Goal: Task Accomplishment & Management: Use online tool/utility

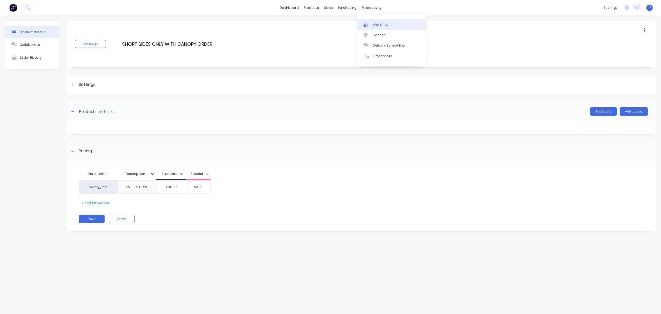
click at [376, 26] on div "Workflow" at bounding box center [380, 24] width 15 height 5
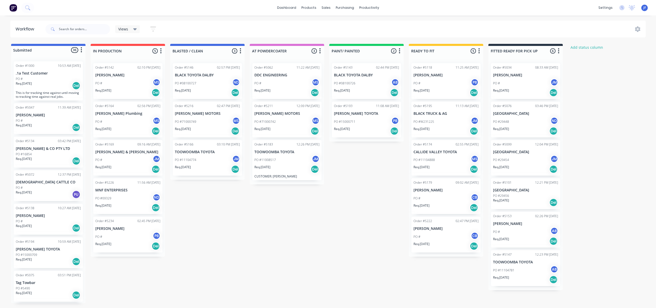
click at [529, 119] on div "PO #29448 ND" at bounding box center [525, 122] width 65 height 10
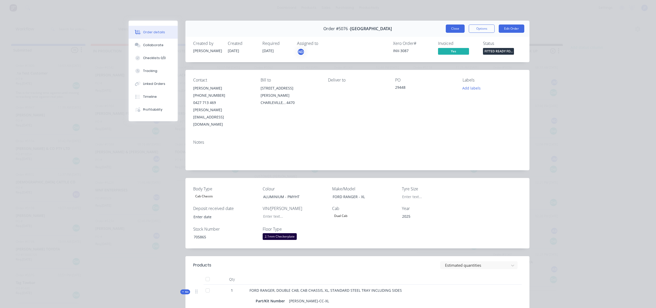
click at [451, 28] on button "Close" at bounding box center [455, 29] width 19 height 8
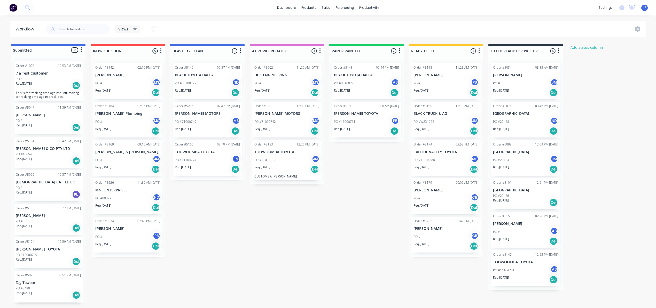
click at [514, 150] on p "[GEOGRAPHIC_DATA]" at bounding box center [525, 152] width 65 height 4
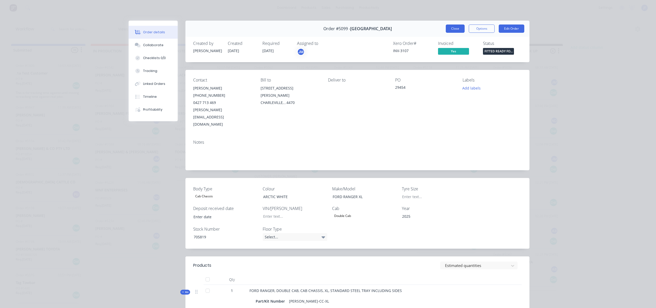
click at [454, 32] on button "Close" at bounding box center [455, 29] width 19 height 8
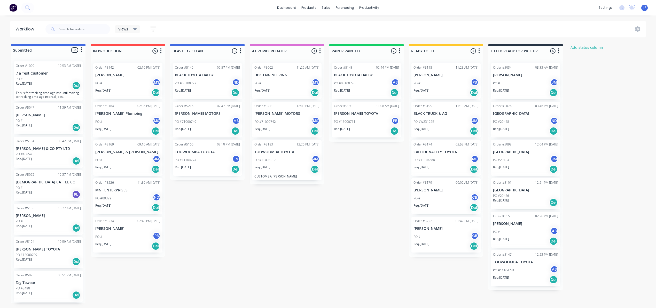
click at [516, 205] on div "Req. [DATE] Del" at bounding box center [525, 202] width 65 height 9
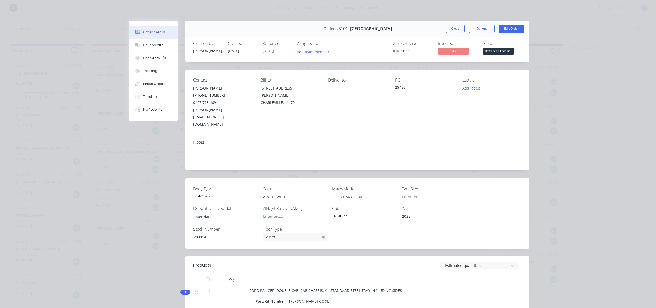
click at [456, 26] on button "Close" at bounding box center [455, 29] width 19 height 8
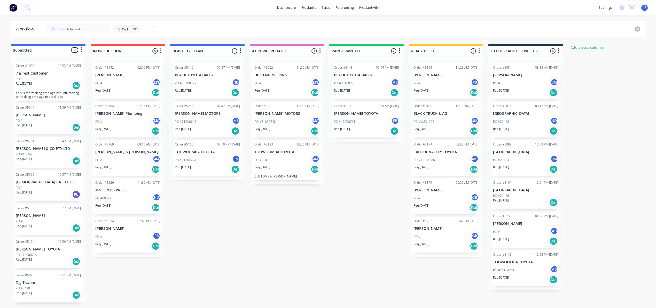
scroll to position [1, 0]
click at [515, 195] on div "PO #29456" at bounding box center [525, 196] width 65 height 5
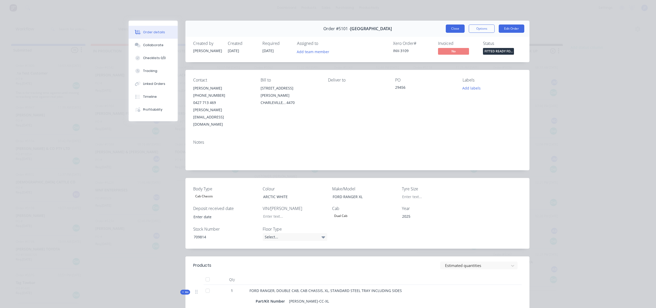
click at [449, 28] on button "Close" at bounding box center [455, 29] width 19 height 8
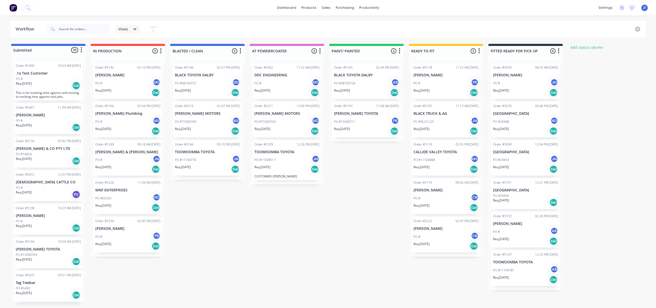
click at [506, 205] on div "Req. [DATE] Del" at bounding box center [525, 202] width 65 height 9
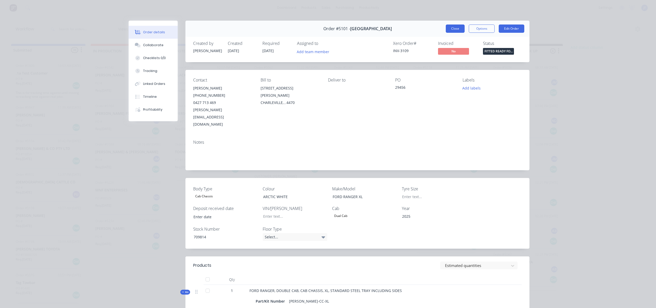
click at [454, 26] on button "Close" at bounding box center [455, 29] width 19 height 8
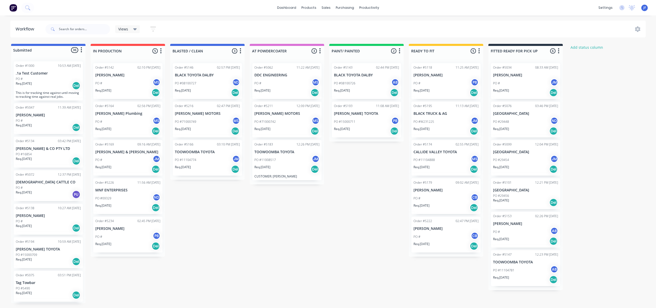
click at [519, 155] on div "PO #29454 JM" at bounding box center [525, 160] width 65 height 10
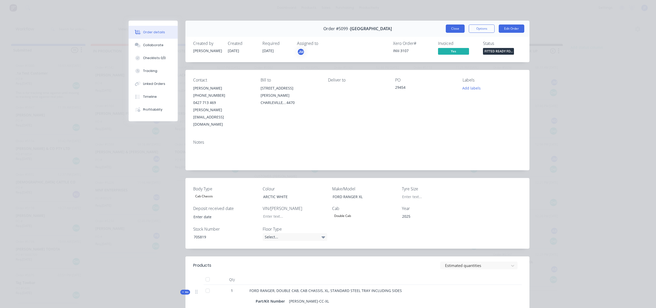
click at [451, 32] on button "Close" at bounding box center [455, 29] width 19 height 8
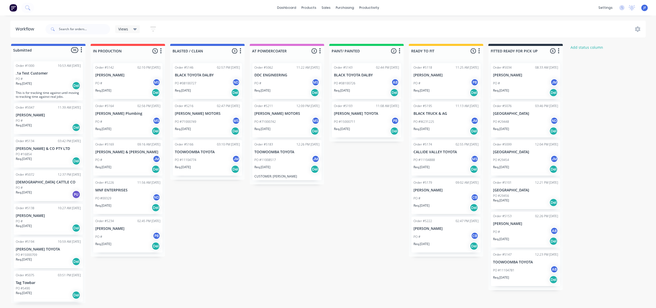
click at [501, 114] on p "[GEOGRAPHIC_DATA]" at bounding box center [525, 114] width 65 height 4
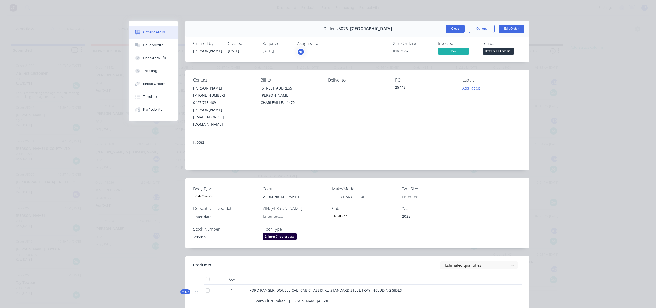
click at [457, 31] on button "Close" at bounding box center [455, 29] width 19 height 8
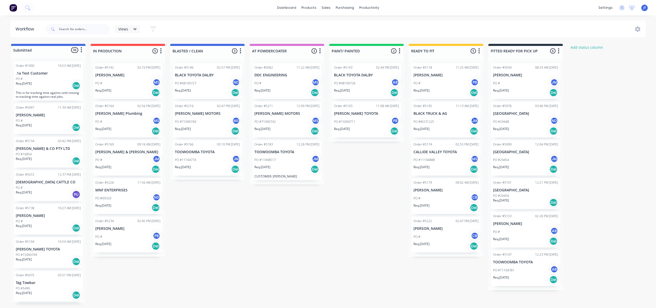
click at [531, 193] on div "Order #5101 12:21 PM 28/08/25 SOUTH WEST FORD PO #29456 Req. 28/08/25 Del" at bounding box center [525, 193] width 69 height 31
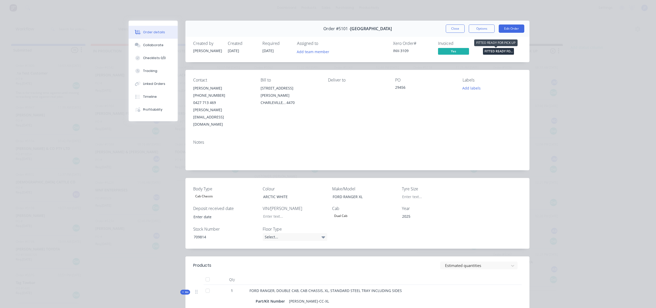
click at [489, 49] on span "FITTED READY FO..." at bounding box center [498, 51] width 31 height 6
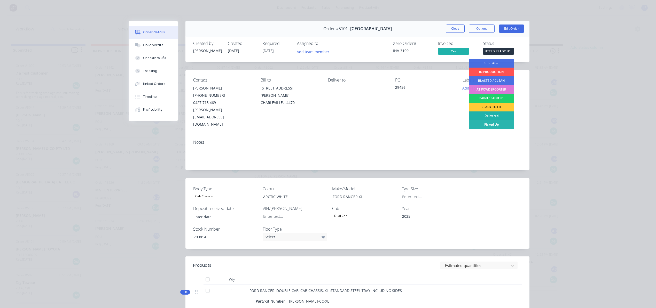
click at [488, 114] on div "Delivered" at bounding box center [491, 116] width 45 height 9
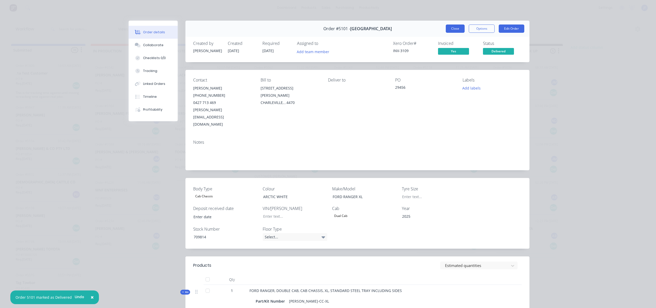
click at [456, 30] on button "Close" at bounding box center [455, 29] width 19 height 8
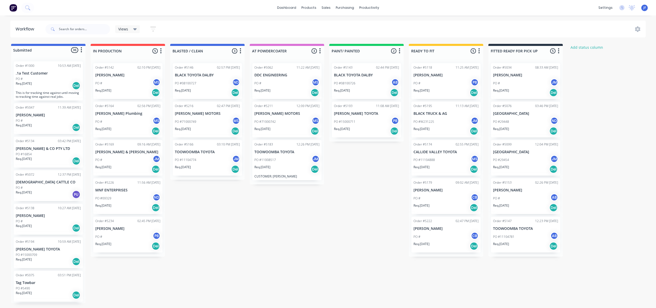
click at [442, 236] on div "PO # CB" at bounding box center [446, 237] width 65 height 10
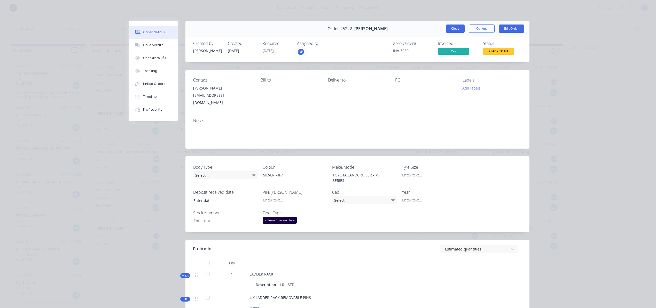
click at [456, 29] on button "Close" at bounding box center [455, 29] width 19 height 8
